Goal: Learn about a topic: Learn about a topic

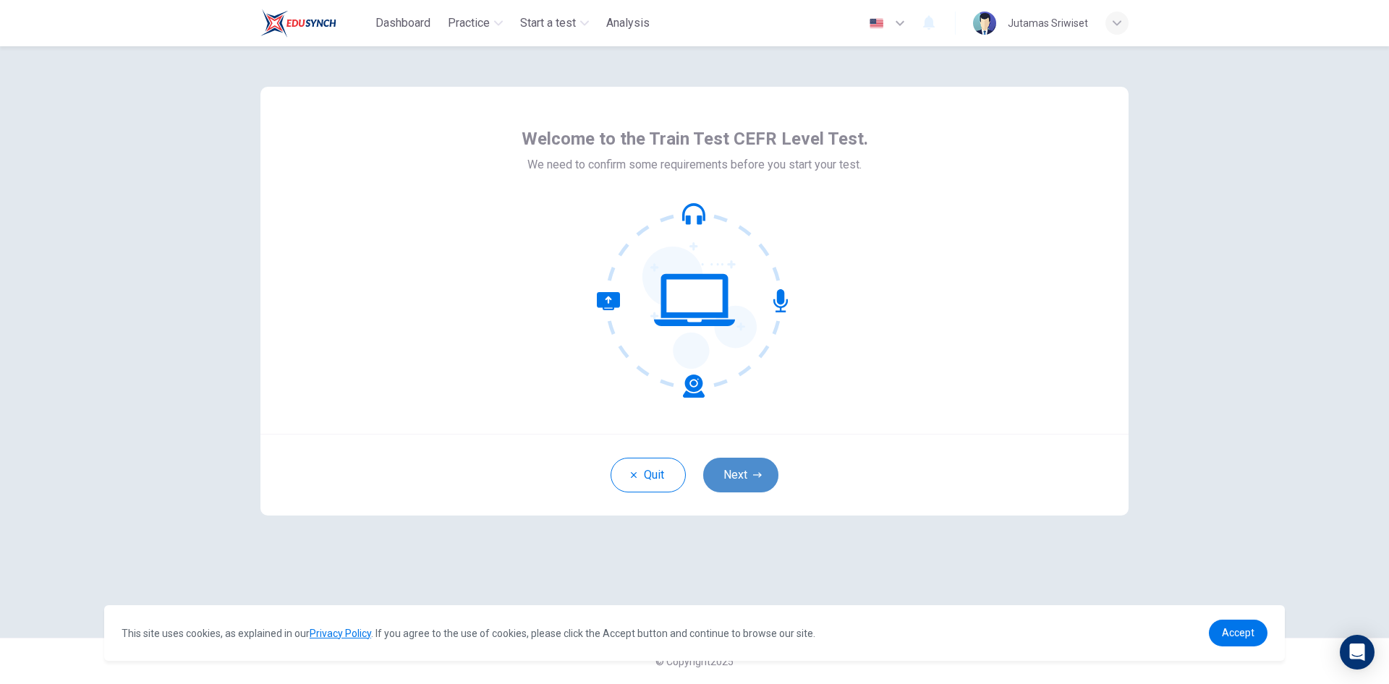
drag, startPoint x: 0, startPoint y: 0, endPoint x: 730, endPoint y: 477, distance: 871.9
click at [730, 477] on button "Next" at bounding box center [740, 475] width 75 height 35
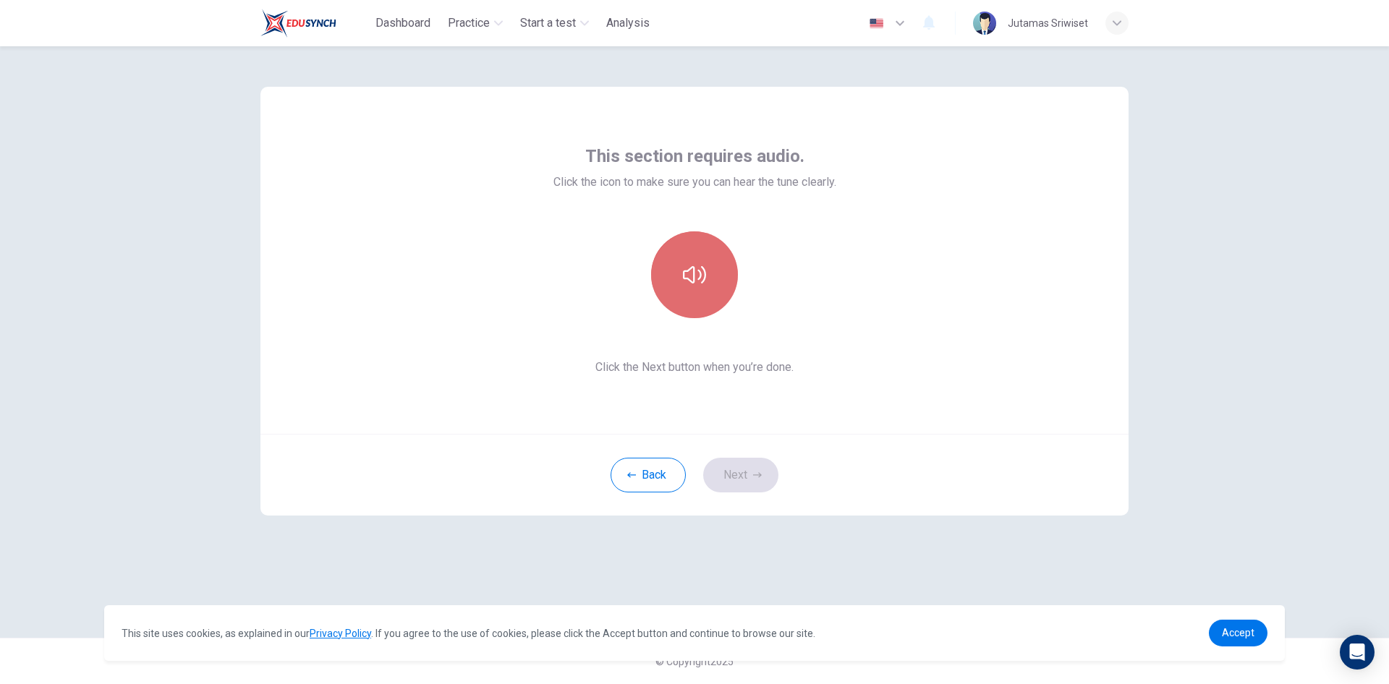
click at [696, 285] on icon "button" at bounding box center [694, 274] width 23 height 23
click at [748, 479] on button "Next" at bounding box center [740, 475] width 75 height 35
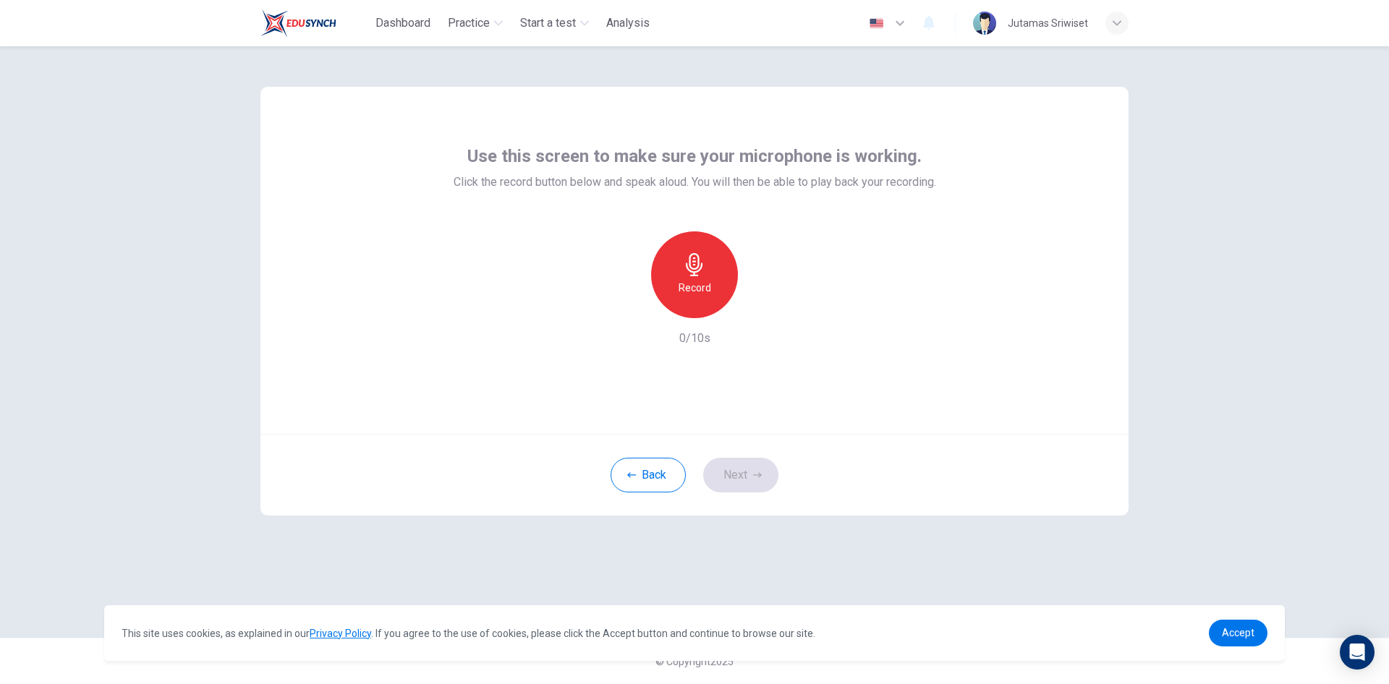
click at [684, 263] on icon "button" at bounding box center [694, 264] width 23 height 23
click at [683, 262] on icon "button" at bounding box center [694, 264] width 23 height 23
click at [693, 275] on icon "button" at bounding box center [694, 264] width 17 height 23
click at [764, 310] on icon "button" at bounding box center [761, 307] width 14 height 14
click at [681, 248] on div "Record" at bounding box center [694, 275] width 87 height 87
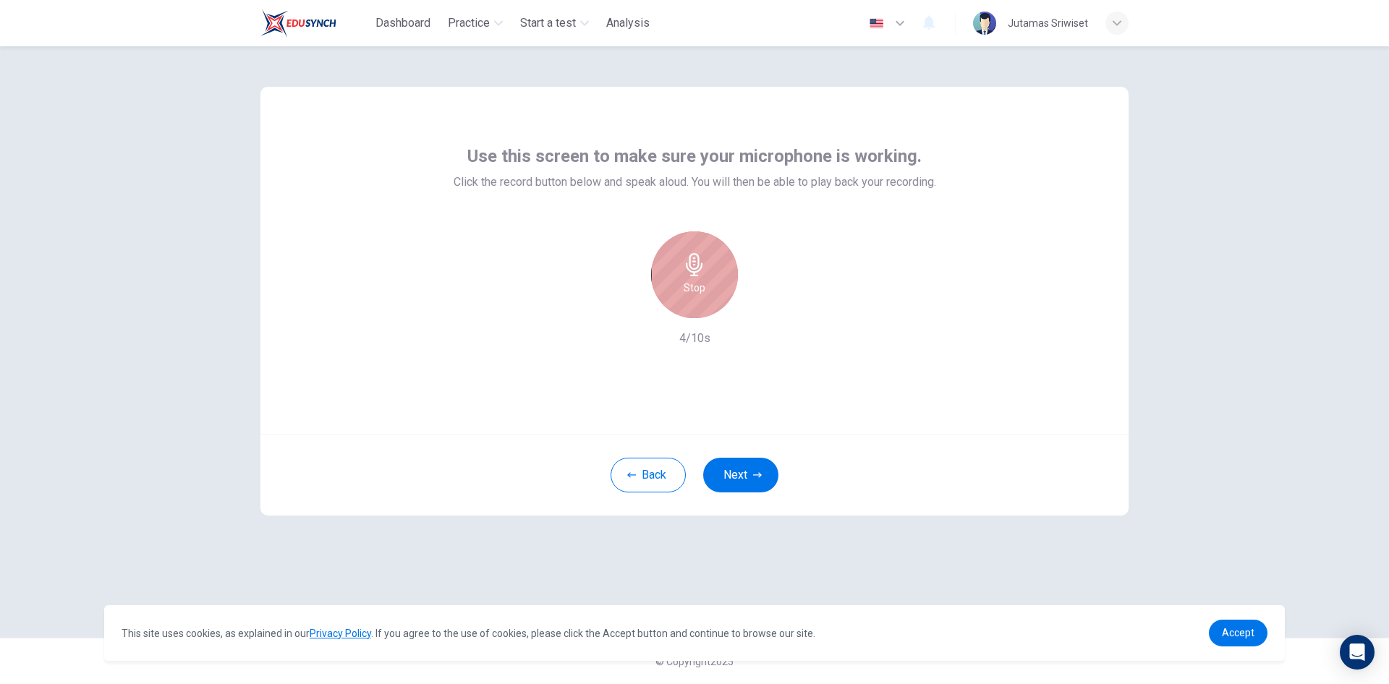
click at [700, 264] on icon "button" at bounding box center [694, 264] width 23 height 23
click at [756, 307] on icon "button" at bounding box center [761, 307] width 14 height 14
click at [739, 481] on button "Next" at bounding box center [740, 475] width 75 height 35
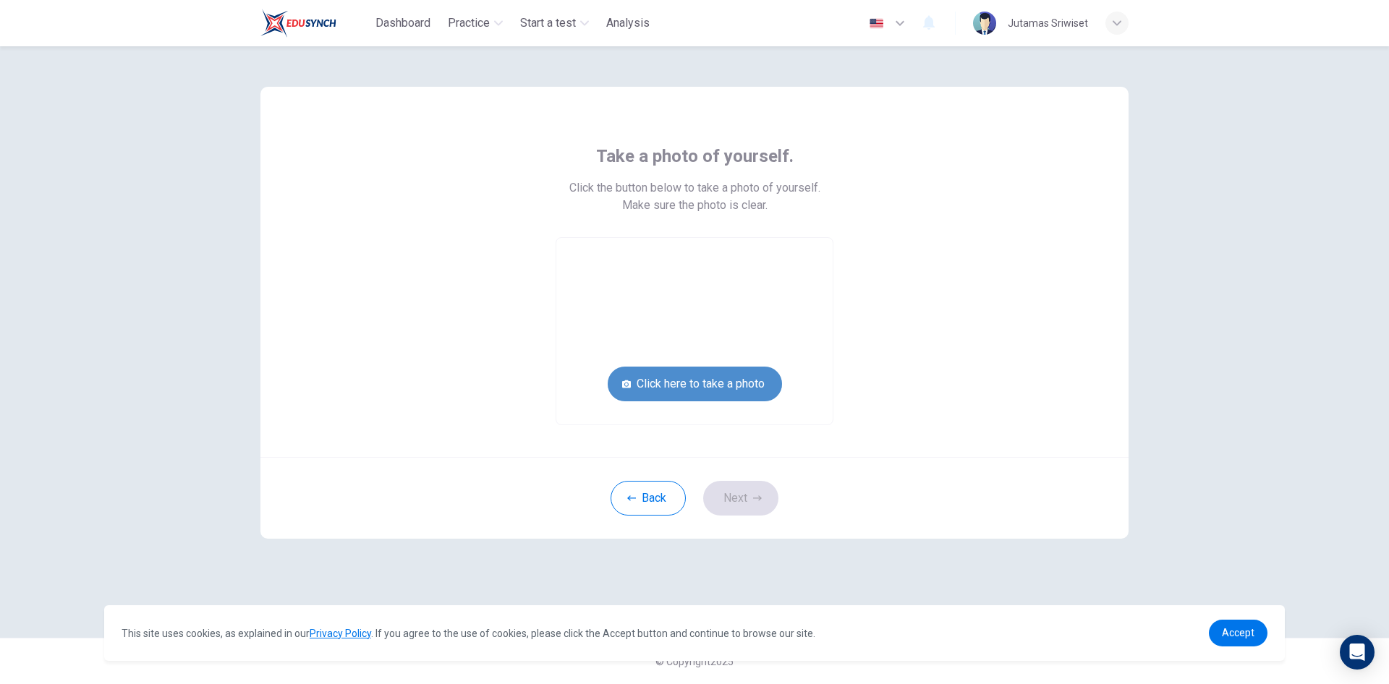
click at [755, 380] on button "Click here to take a photo" at bounding box center [695, 384] width 174 height 35
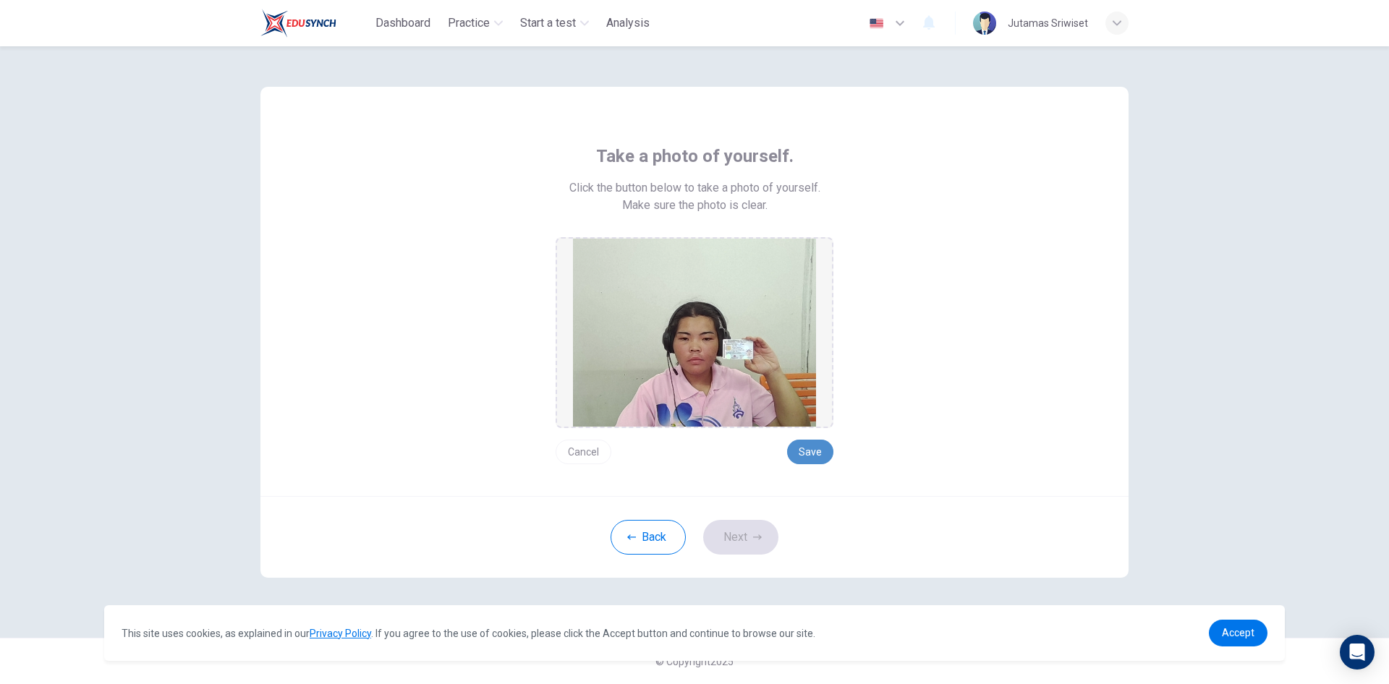
click at [803, 451] on button "Save" at bounding box center [810, 452] width 46 height 25
click at [807, 459] on button "Save" at bounding box center [810, 452] width 46 height 25
click at [721, 541] on button "Next" at bounding box center [740, 537] width 75 height 35
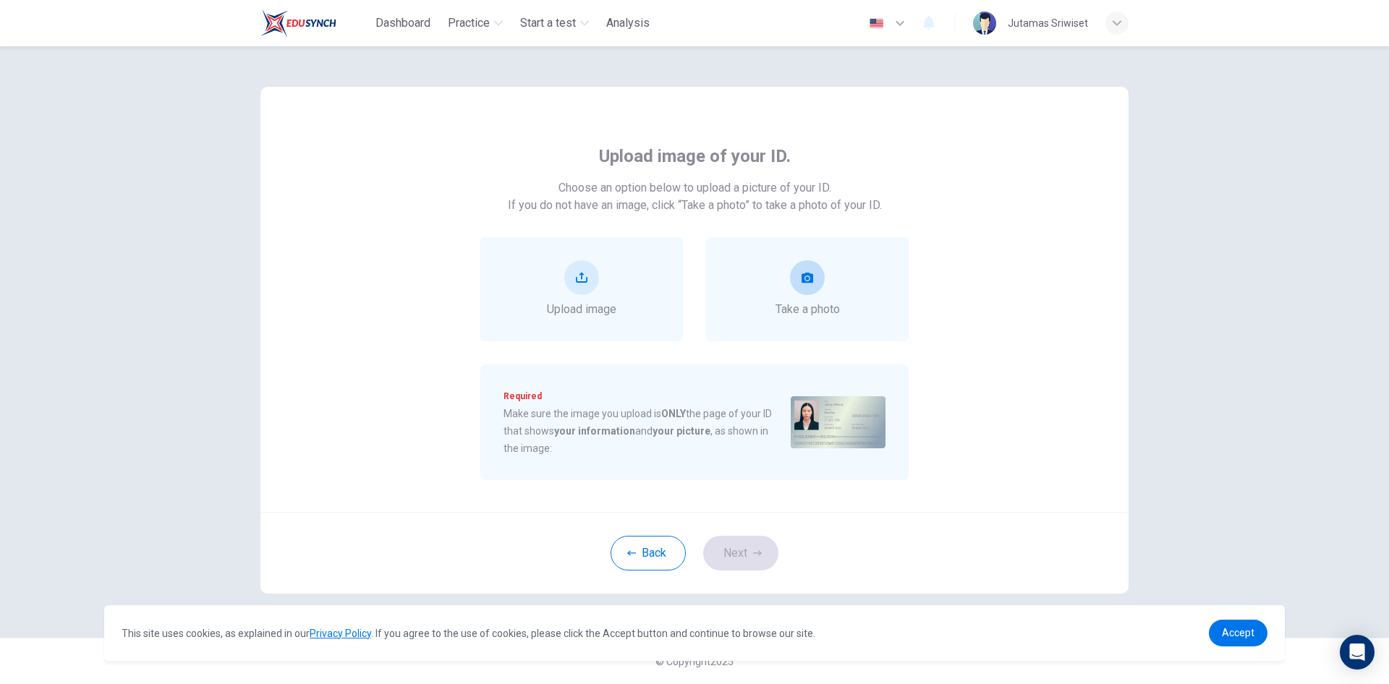
click at [819, 313] on span "Take a photo" at bounding box center [808, 309] width 64 height 17
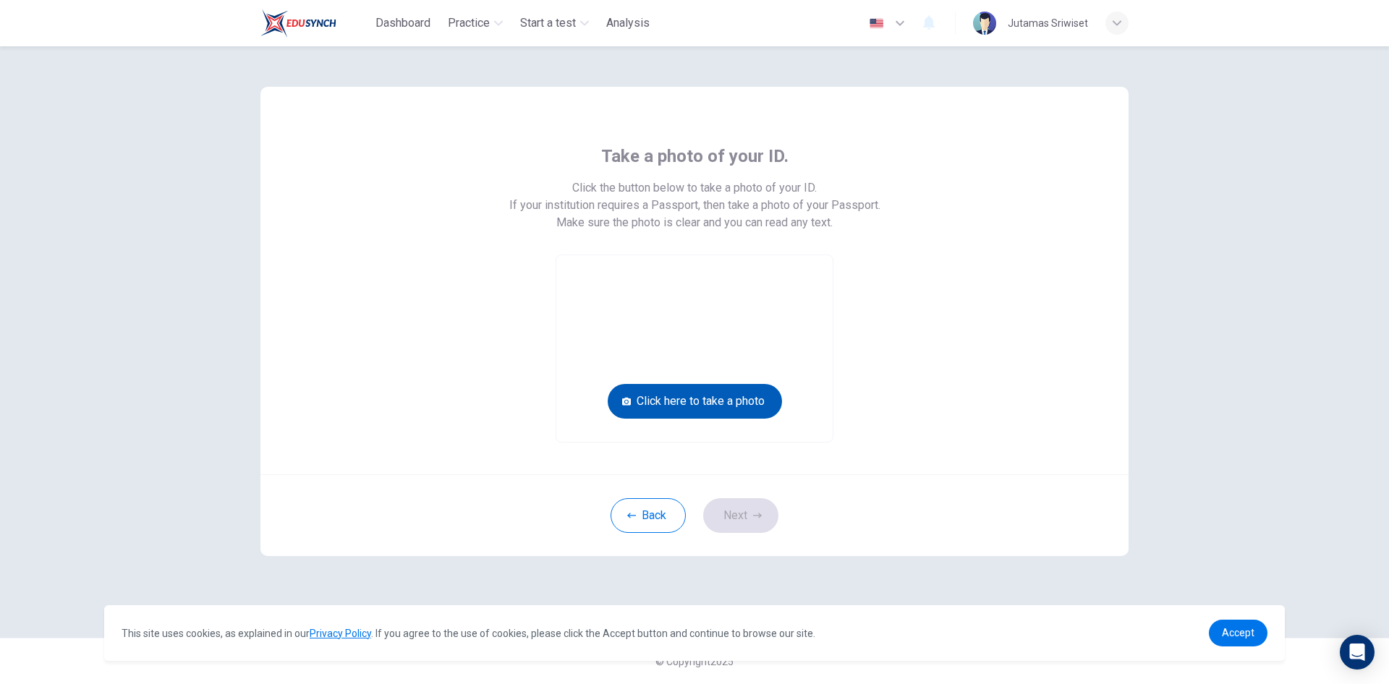
click at [708, 402] on button "Click here to take a photo" at bounding box center [695, 401] width 174 height 35
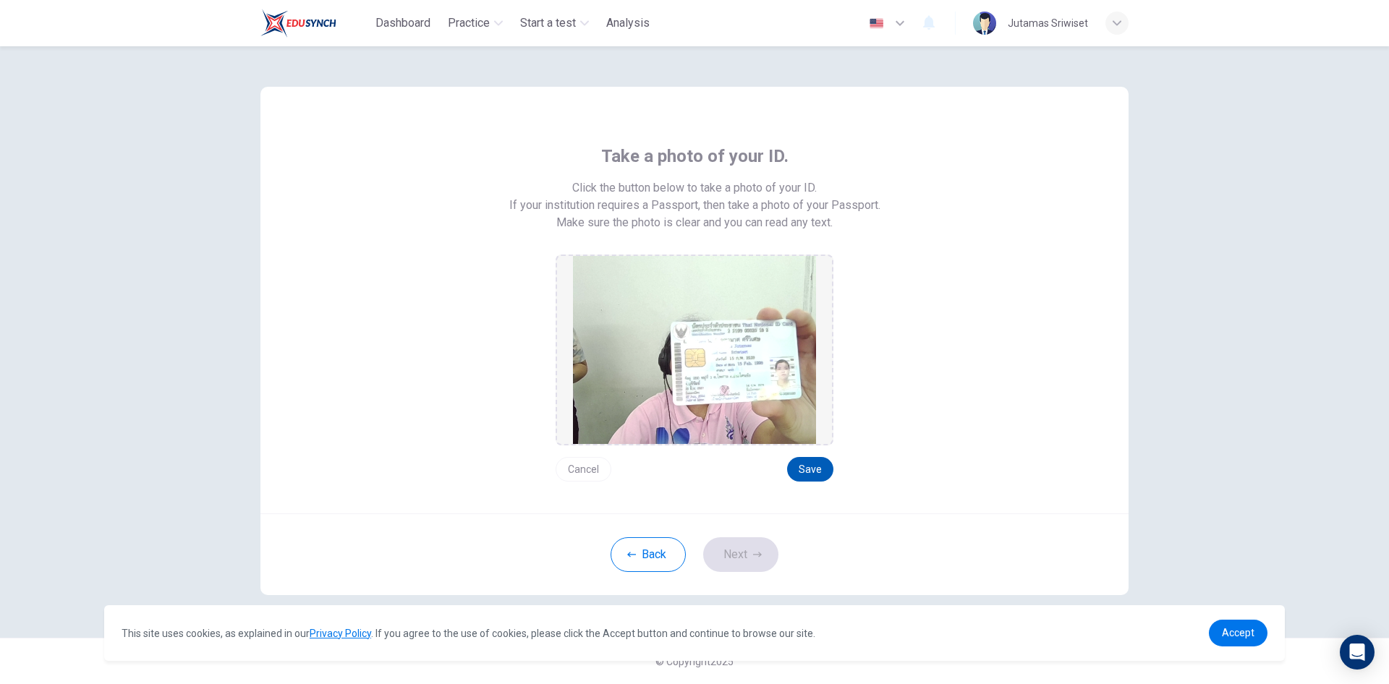
click at [820, 467] on button "Save" at bounding box center [810, 469] width 46 height 25
click at [765, 556] on button "Next" at bounding box center [740, 555] width 75 height 35
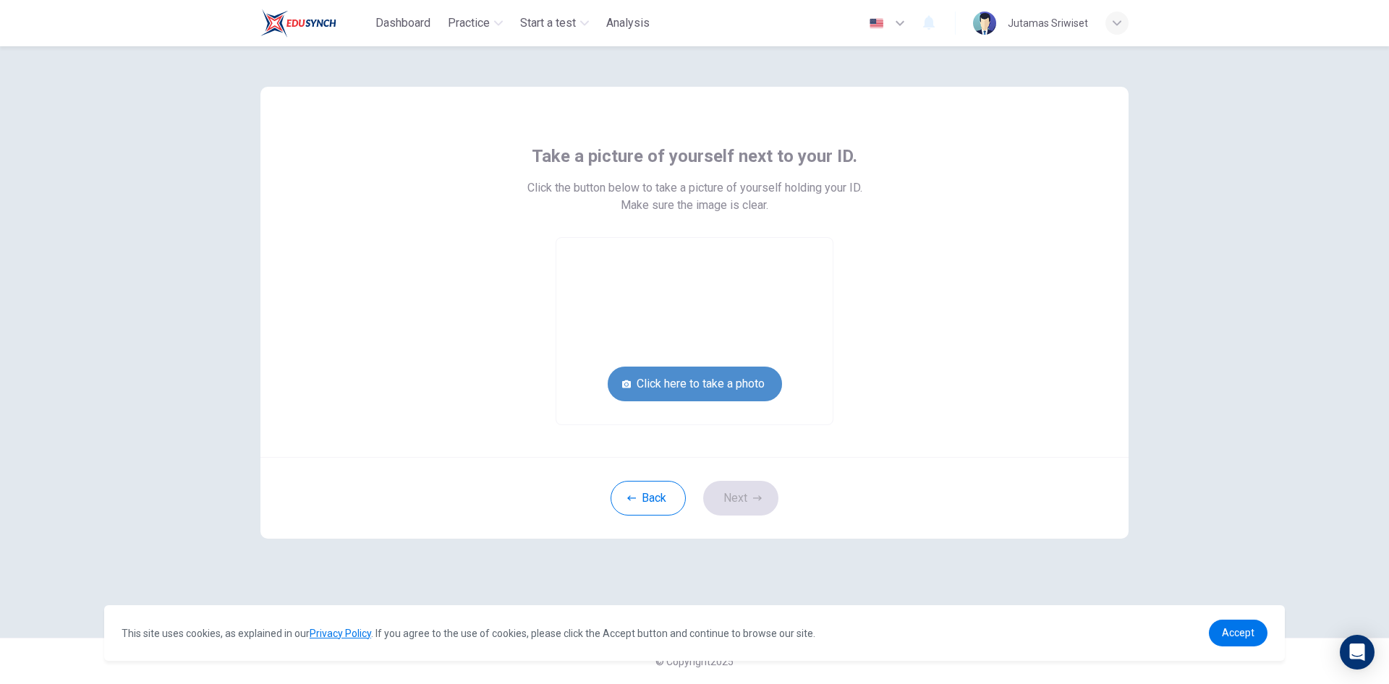
click at [727, 377] on button "Click here to take a photo" at bounding box center [695, 384] width 174 height 35
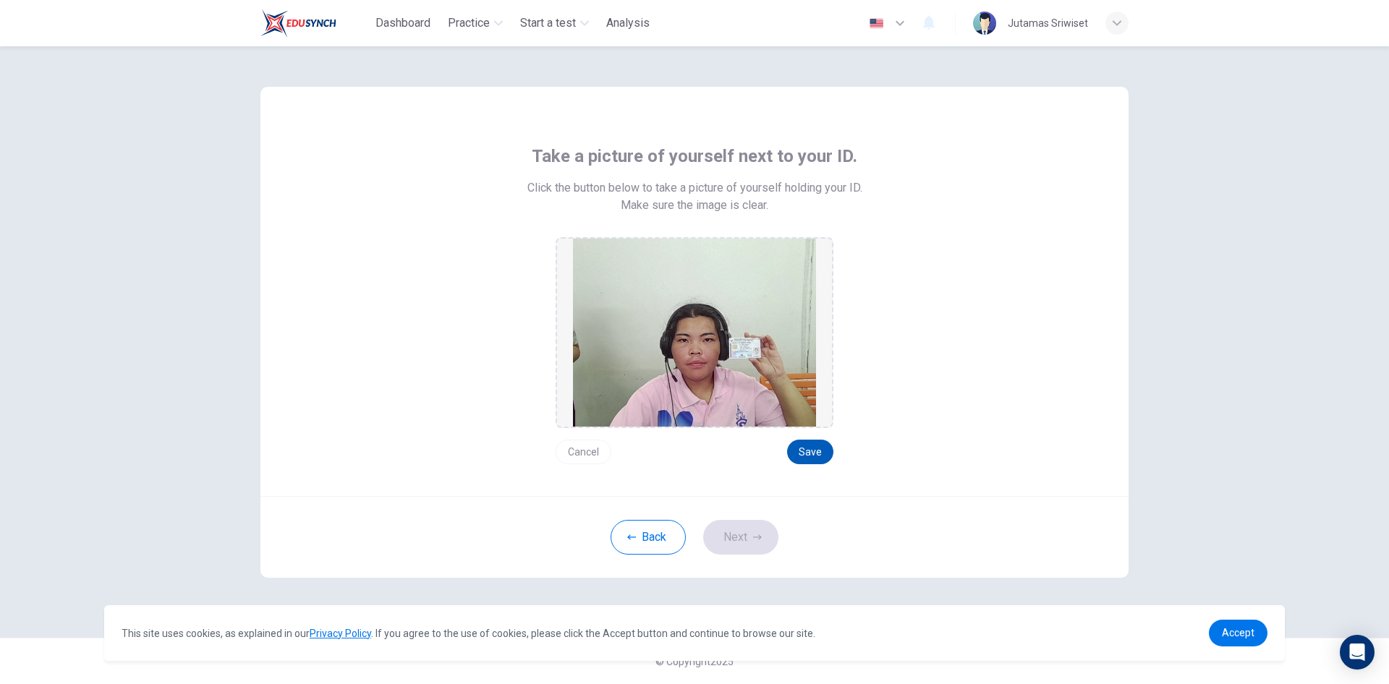
click at [803, 456] on button "Save" at bounding box center [810, 452] width 46 height 25
click at [752, 527] on button "Next" at bounding box center [740, 537] width 75 height 35
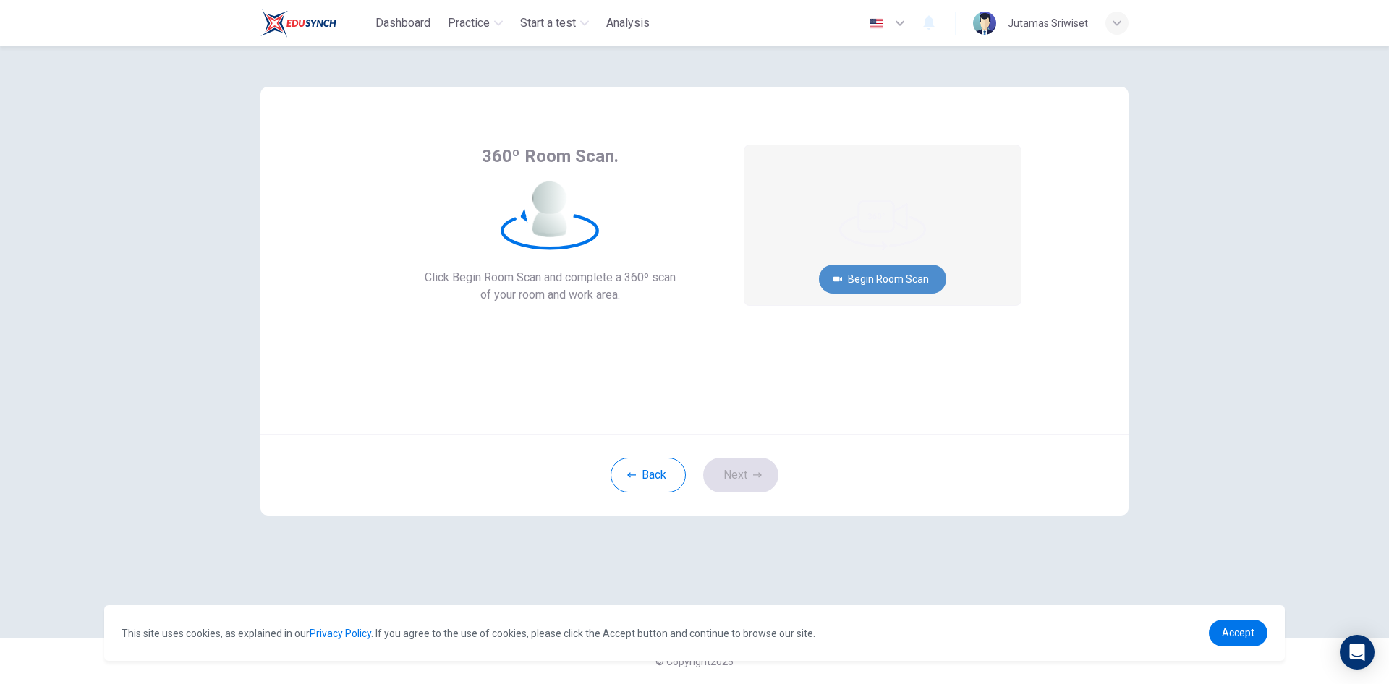
click at [885, 279] on button "Begin Room Scan" at bounding box center [882, 279] width 127 height 29
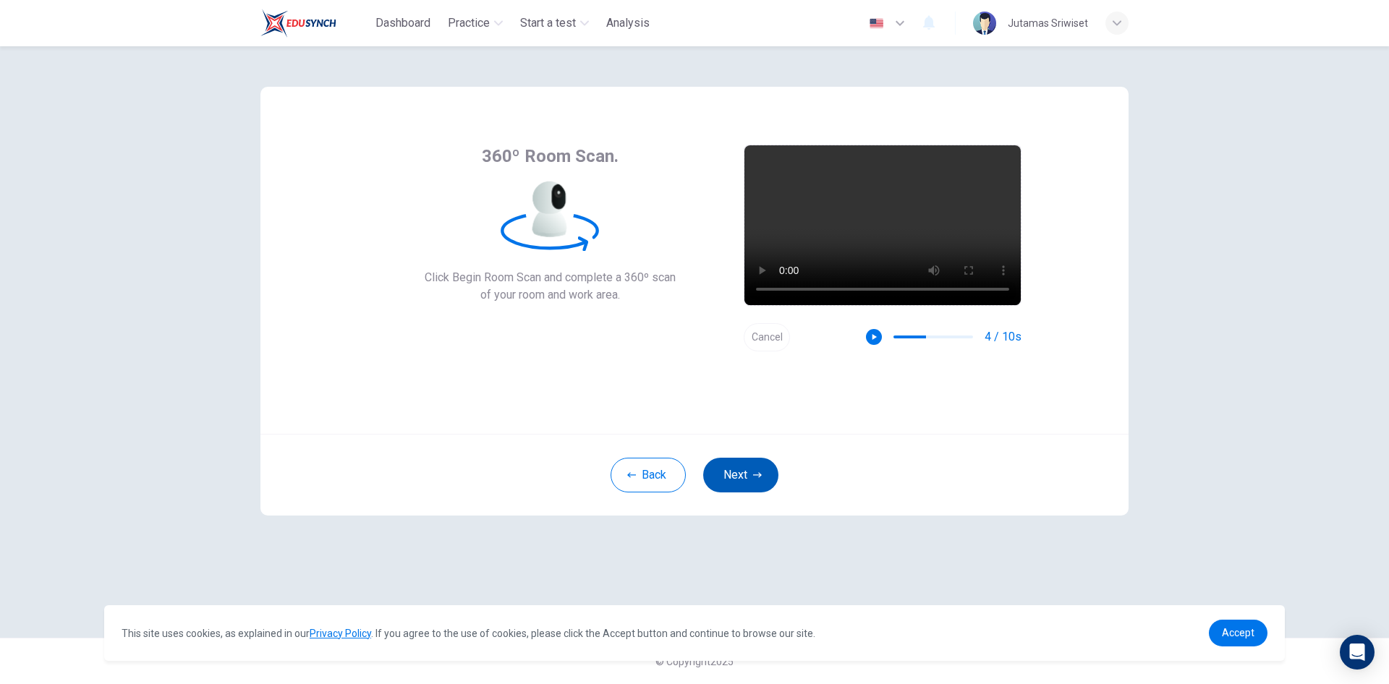
click at [744, 470] on button "Next" at bounding box center [740, 475] width 75 height 35
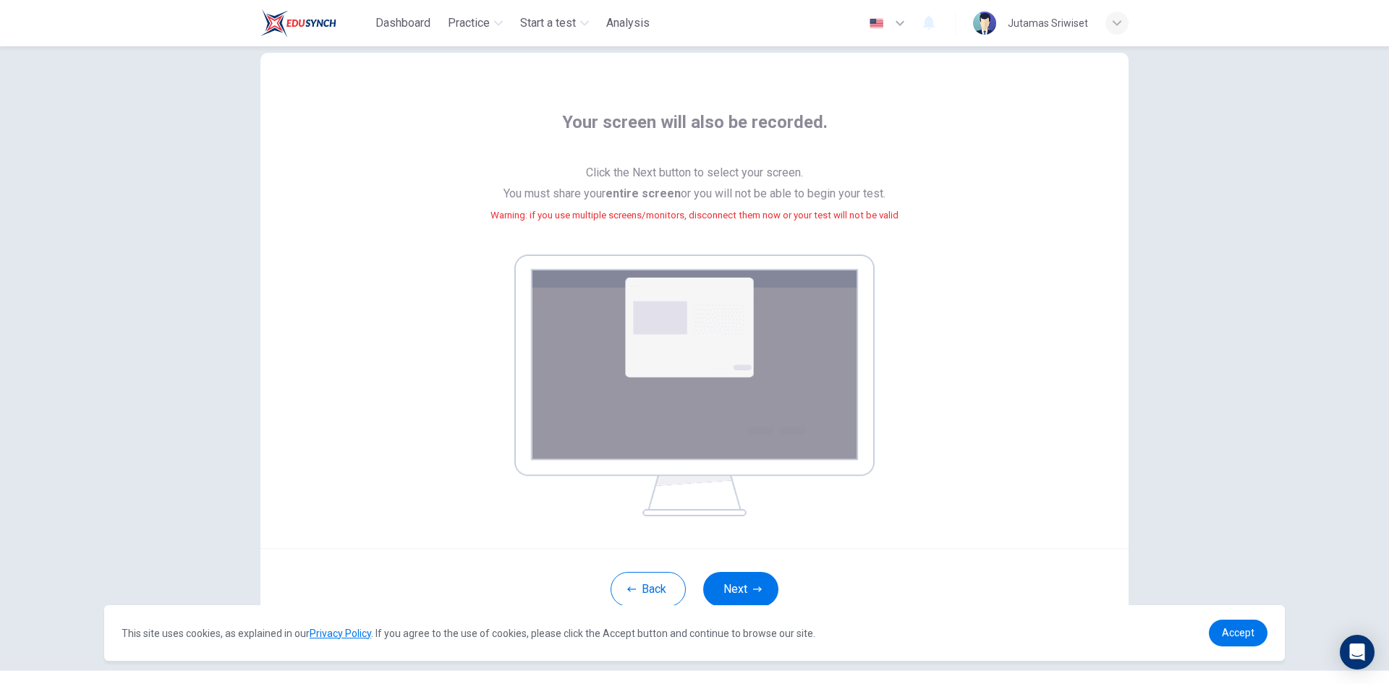
scroll to position [66, 0]
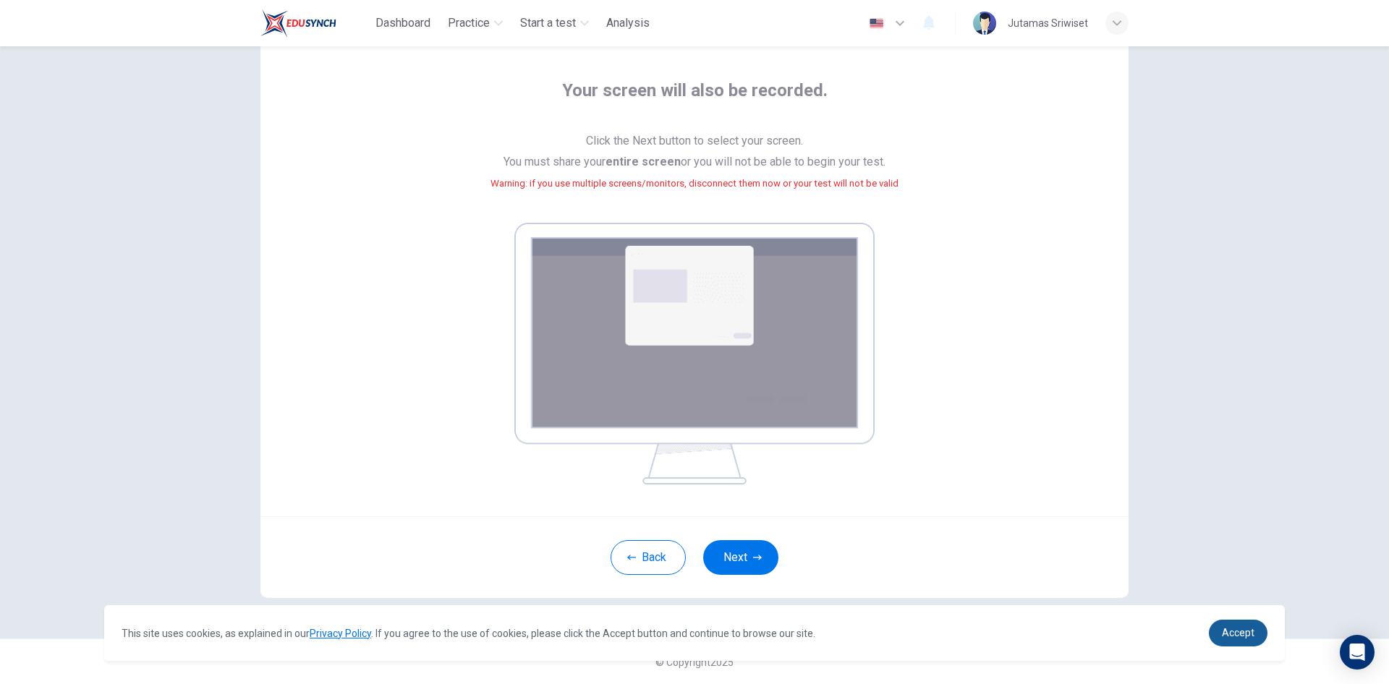
click at [1249, 629] on span "Accept" at bounding box center [1238, 633] width 33 height 12
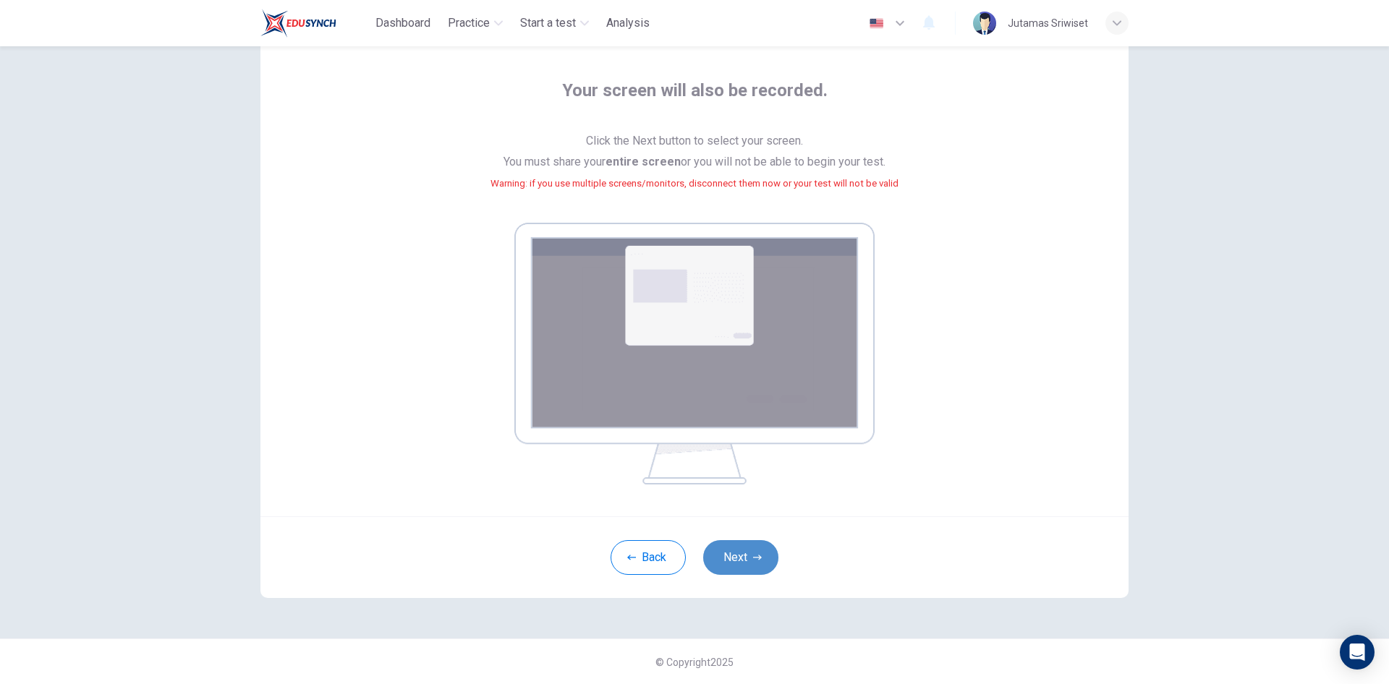
click at [725, 558] on button "Next" at bounding box center [740, 557] width 75 height 35
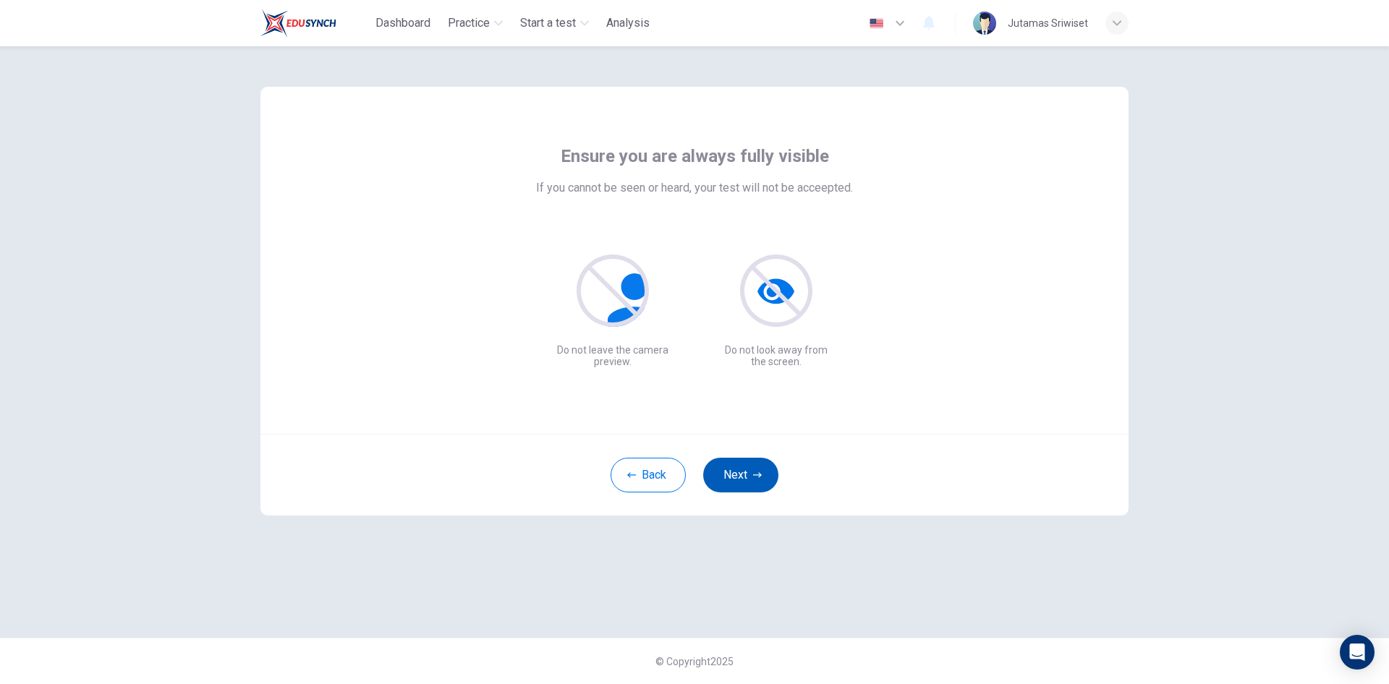
click at [753, 472] on icon "button" at bounding box center [757, 475] width 9 height 9
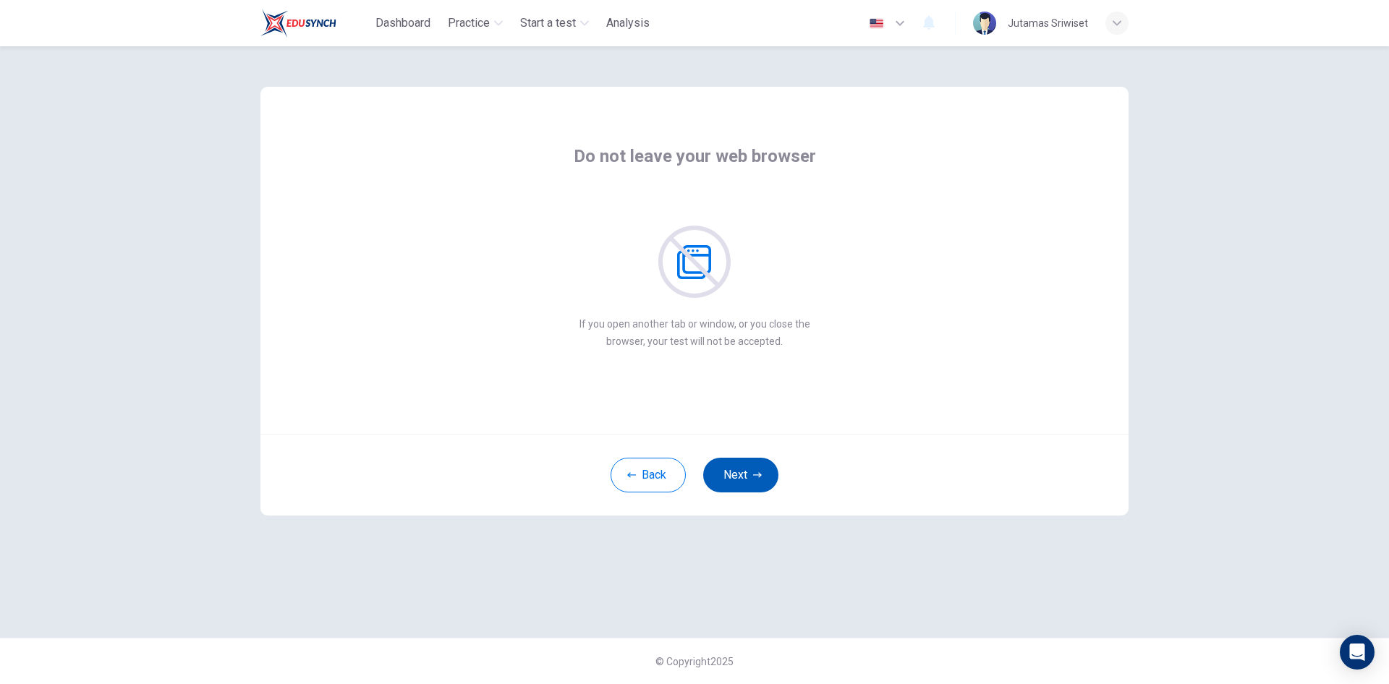
click at [745, 469] on button "Next" at bounding box center [740, 475] width 75 height 35
click at [746, 462] on button "Next" at bounding box center [740, 475] width 75 height 35
click at [737, 474] on button "Next" at bounding box center [740, 475] width 75 height 35
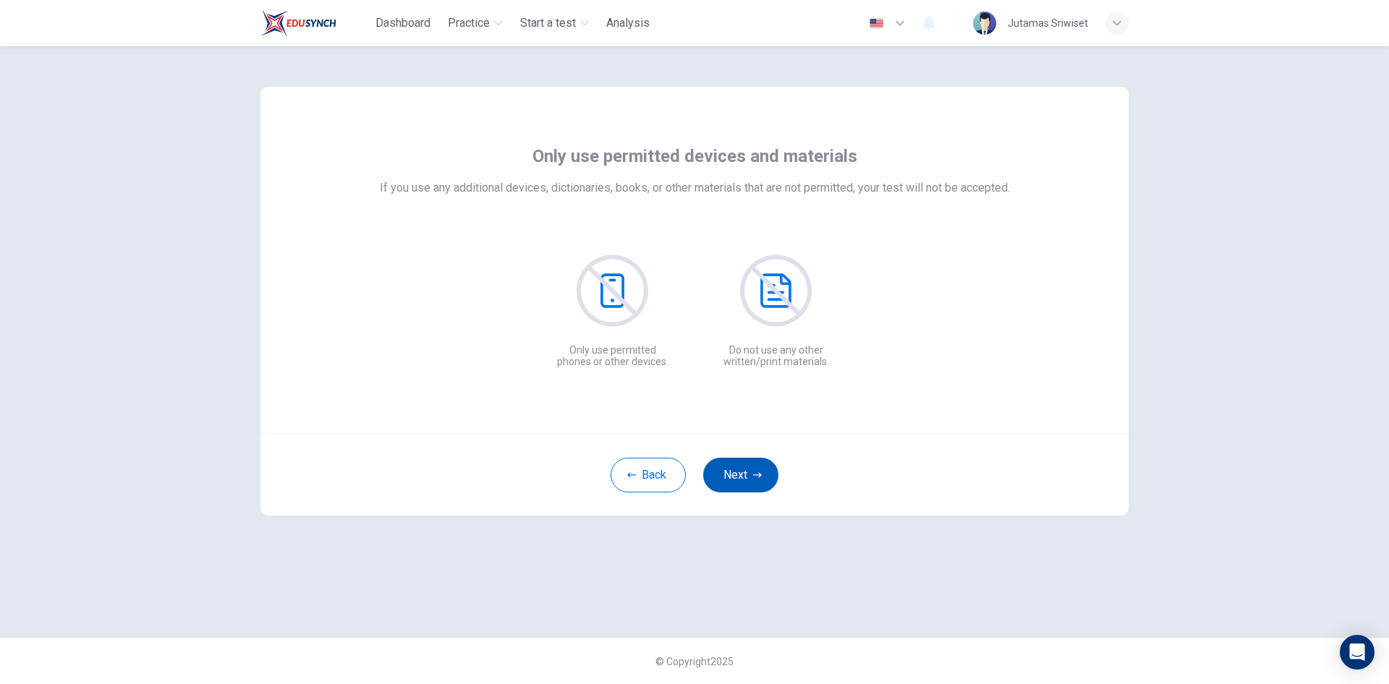
click at [741, 474] on button "Next" at bounding box center [740, 475] width 75 height 35
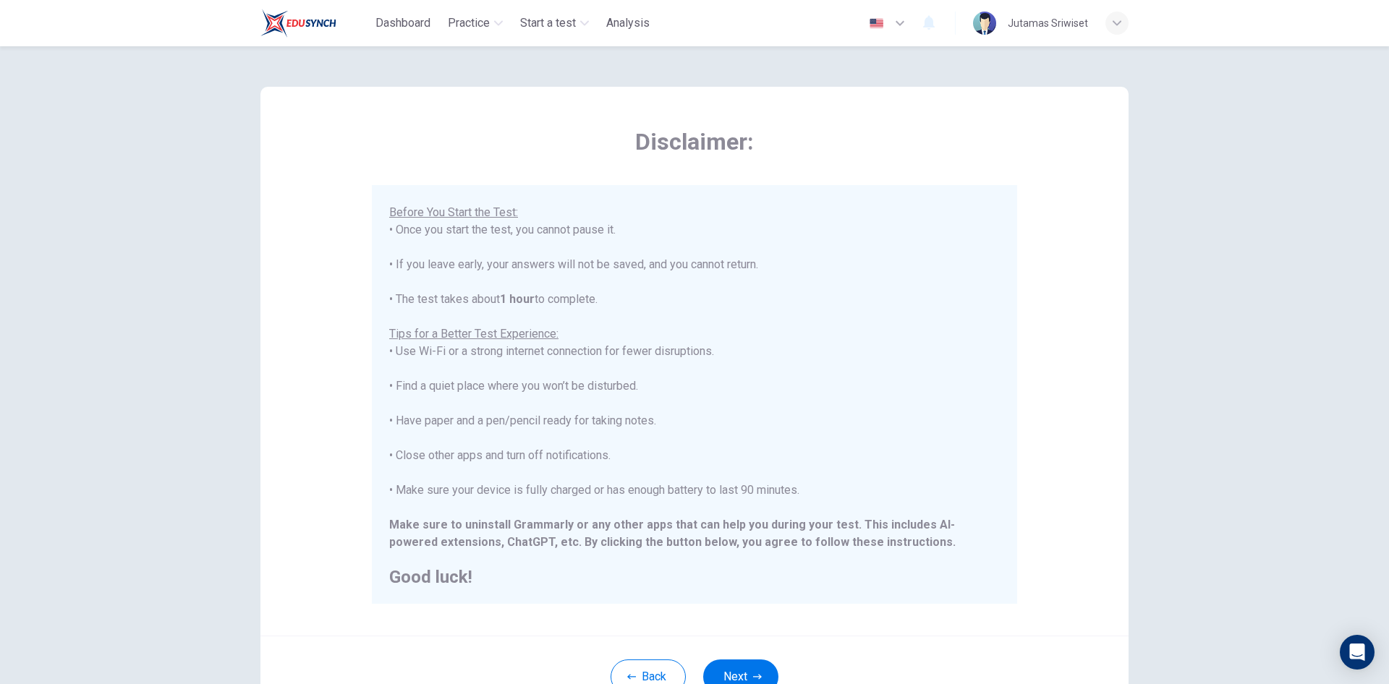
scroll to position [138, 0]
click at [721, 674] on button "Next" at bounding box center [740, 677] width 75 height 35
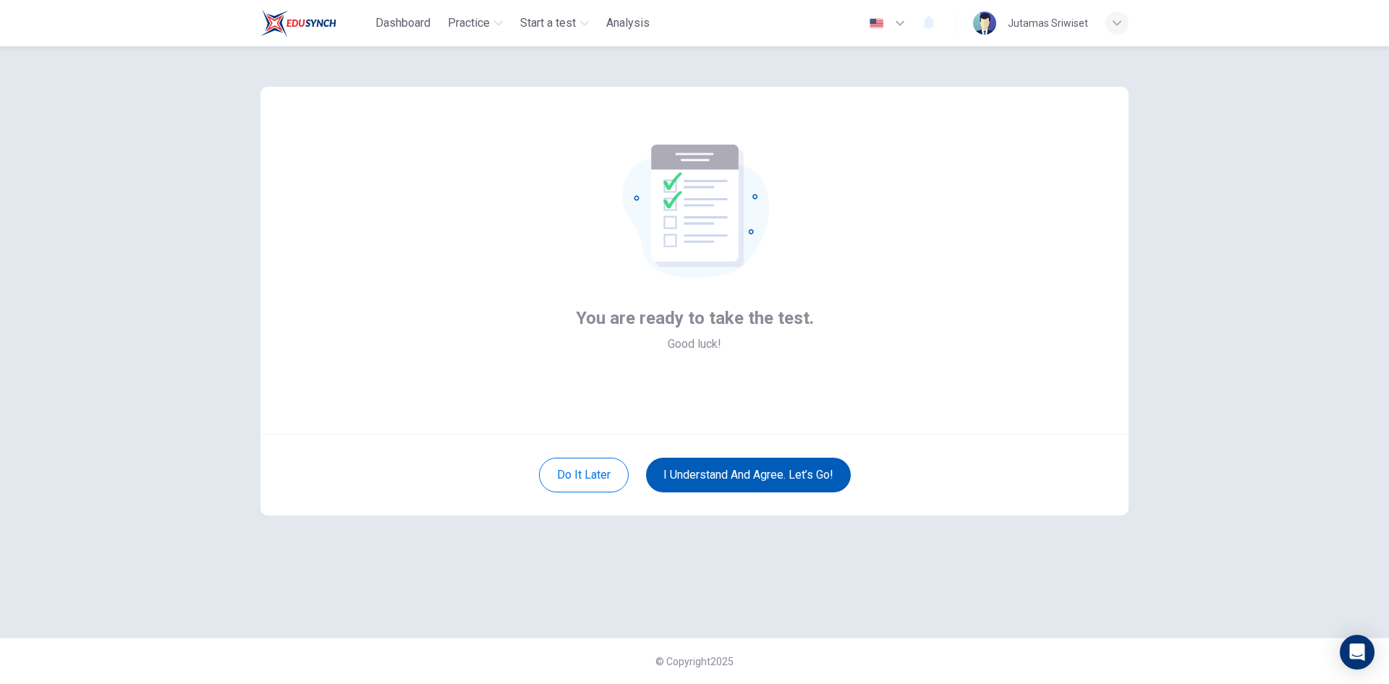
click at [771, 467] on button "I understand and agree. Let’s go!" at bounding box center [748, 475] width 205 height 35
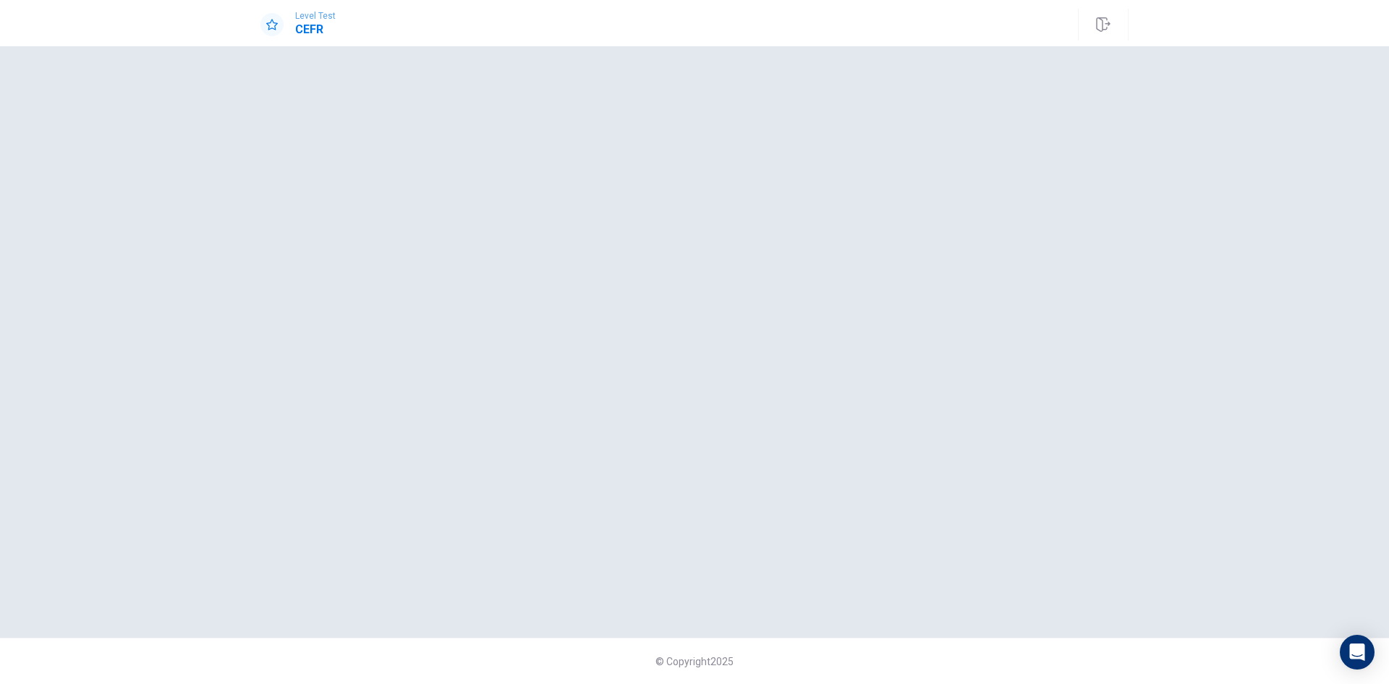
click at [887, 511] on div at bounding box center [694, 342] width 868 height 534
click at [1093, 25] on button "button" at bounding box center [1103, 25] width 51 height 32
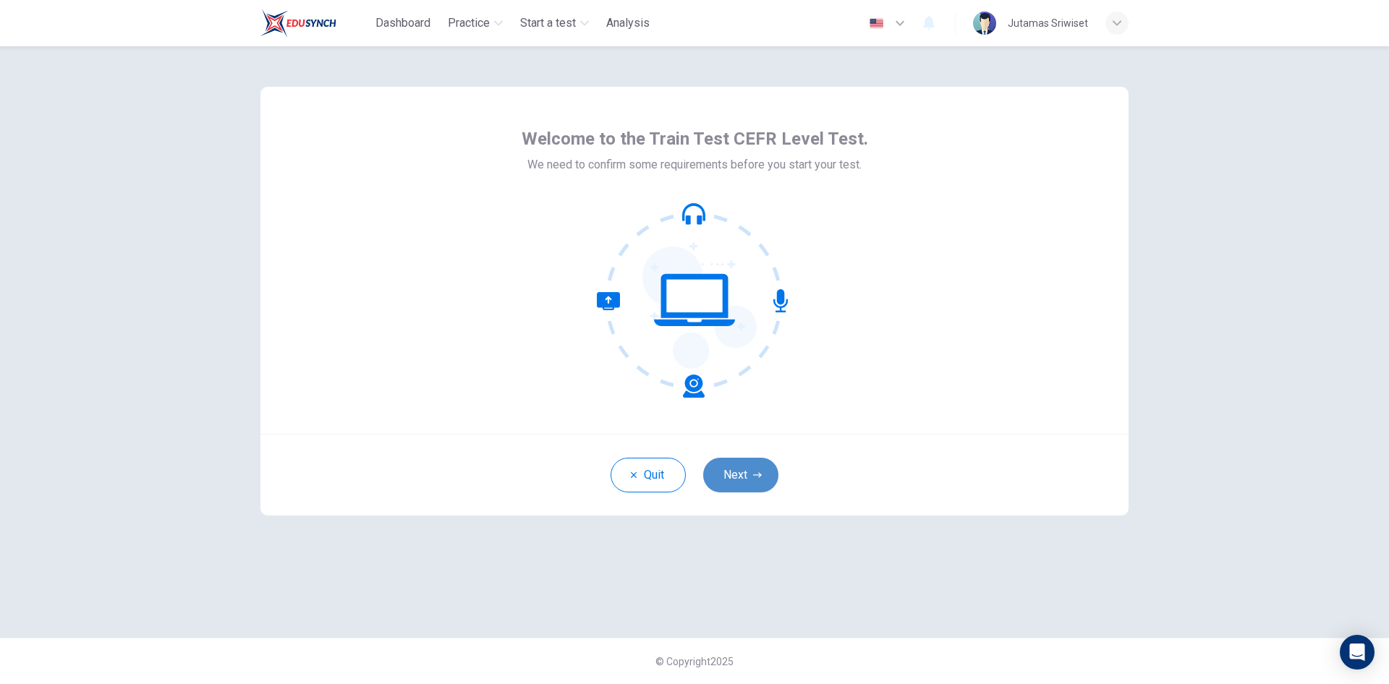
click at [748, 482] on button "Next" at bounding box center [740, 475] width 75 height 35
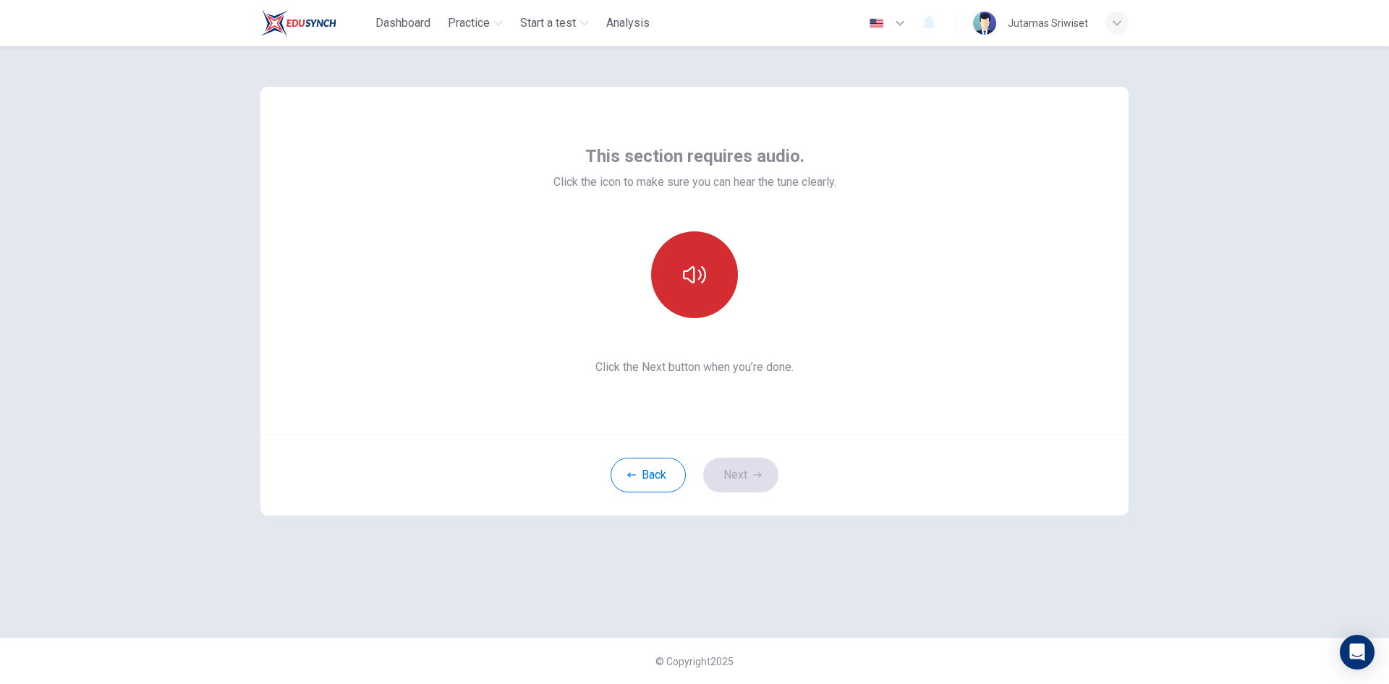
click at [682, 252] on button "button" at bounding box center [694, 275] width 87 height 87
click at [756, 477] on icon "button" at bounding box center [757, 475] width 9 height 9
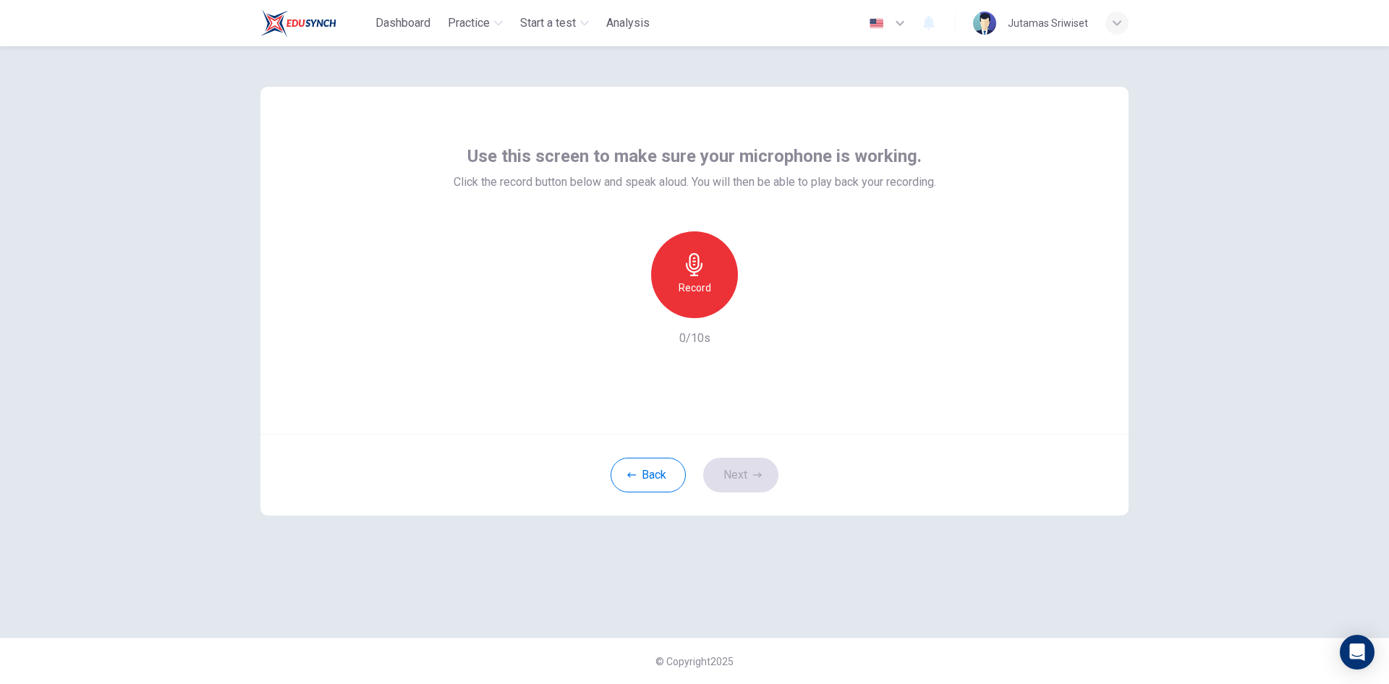
click at [697, 269] on icon "button" at bounding box center [694, 264] width 23 height 23
click at [686, 262] on icon "button" at bounding box center [694, 264] width 23 height 23
click at [758, 304] on icon "button" at bounding box center [761, 307] width 14 height 14
click at [760, 472] on icon "button" at bounding box center [757, 475] width 9 height 9
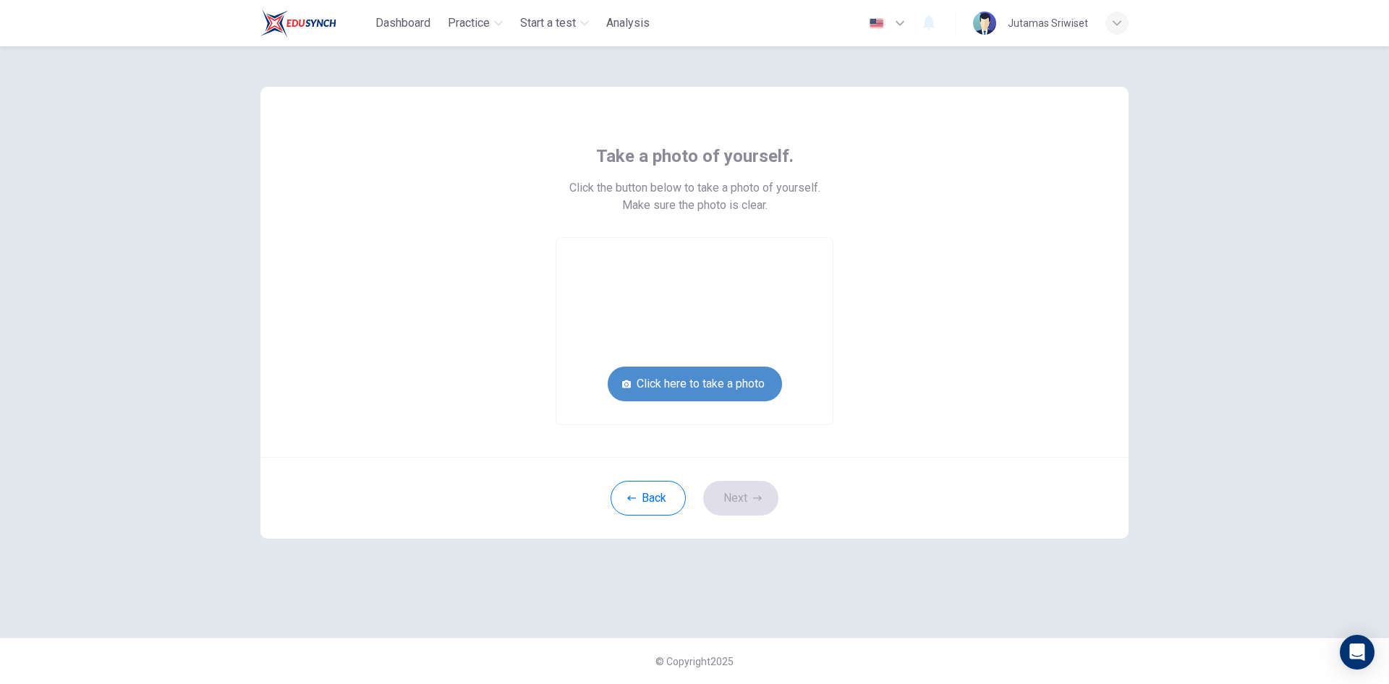
click at [744, 385] on button "Click here to take a photo" at bounding box center [695, 384] width 174 height 35
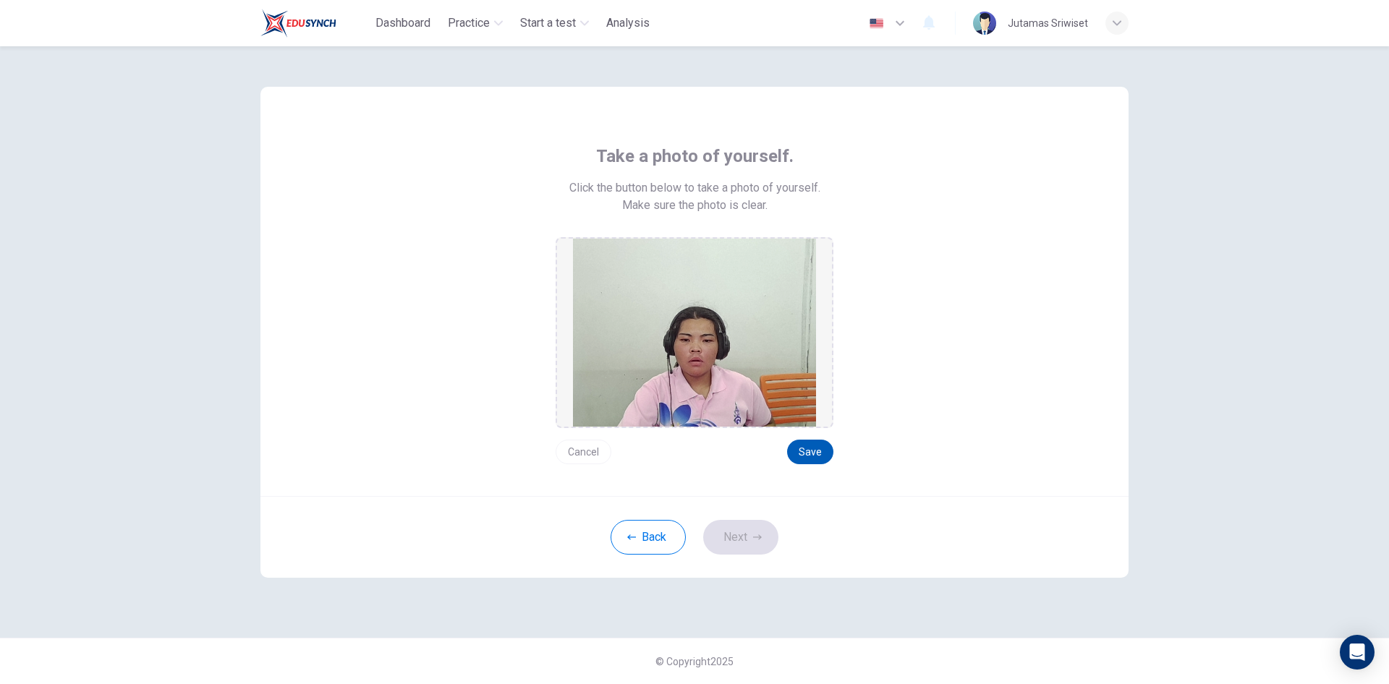
click at [804, 448] on button "Save" at bounding box center [810, 452] width 46 height 25
click at [733, 534] on button "Next" at bounding box center [740, 537] width 75 height 35
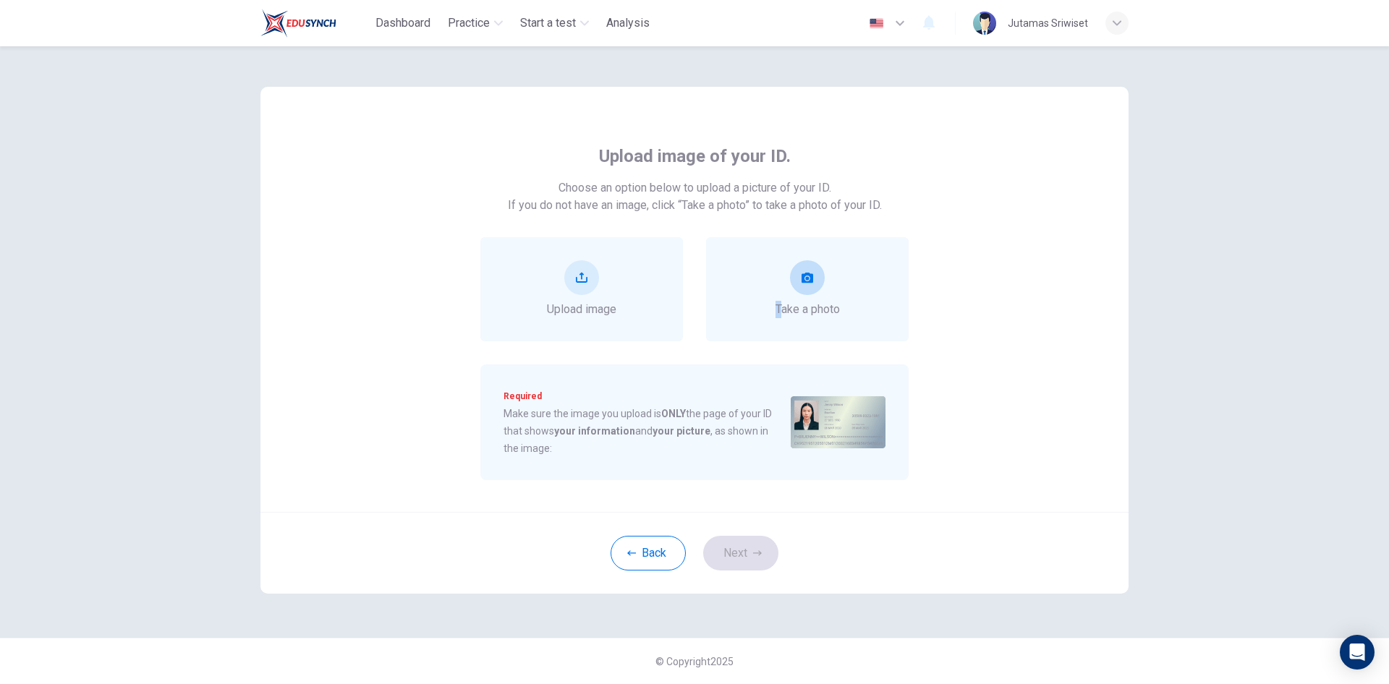
click at [778, 297] on div "Take a photo" at bounding box center [808, 289] width 64 height 58
